Goal: Check status: Check status

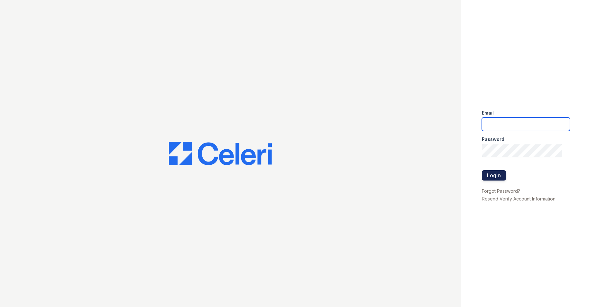
type input "[EMAIL_ADDRESS][DOMAIN_NAME]"
click at [499, 176] on button "Login" at bounding box center [494, 175] width 24 height 10
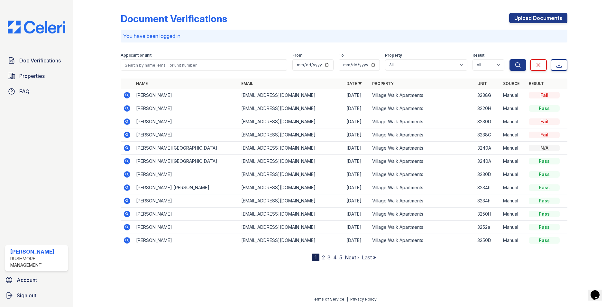
click at [126, 97] on icon at bounding box center [127, 95] width 6 height 6
